Goal: Obtain resource: Obtain resource

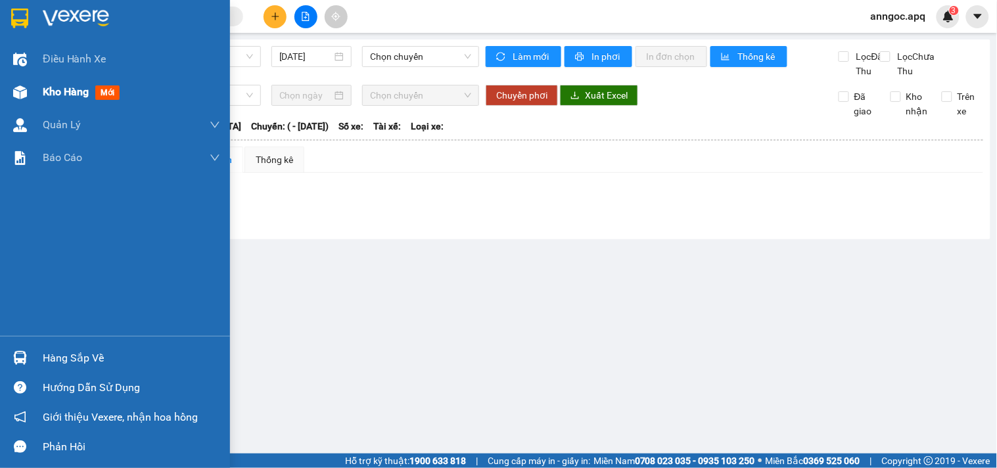
click at [93, 89] on div "Kho hàng mới" at bounding box center [84, 91] width 82 height 16
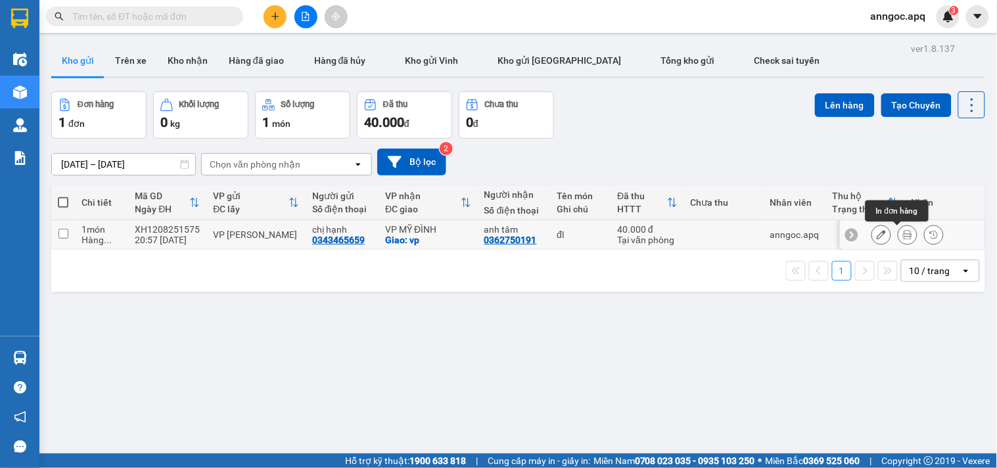
click at [903, 231] on icon at bounding box center [907, 234] width 9 height 9
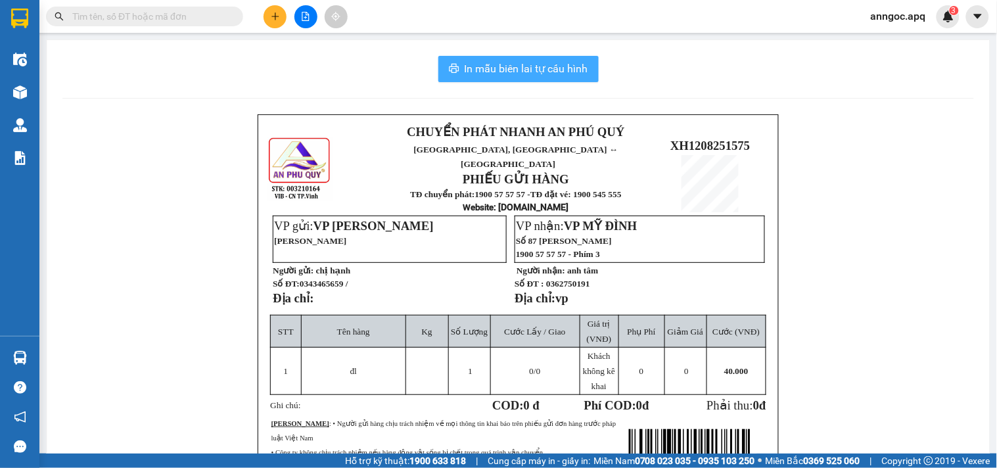
click at [559, 76] on span "In mẫu biên lai tự cấu hình" at bounding box center [527, 68] width 124 height 16
